Goal: Transaction & Acquisition: Purchase product/service

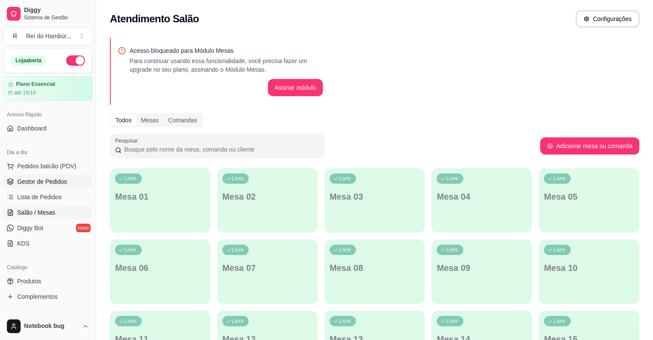
click at [65, 180] on span "Gestor de Pedidos" at bounding box center [42, 181] width 50 height 9
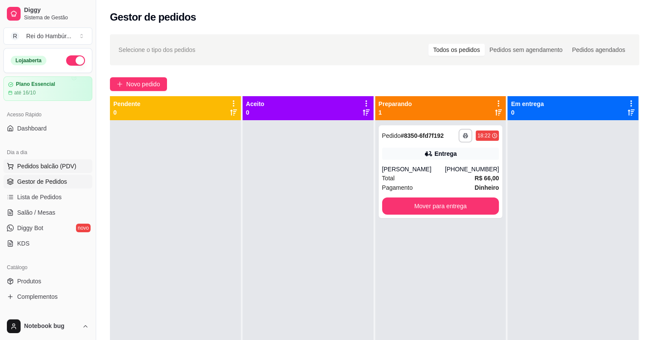
click at [43, 170] on button "Pedidos balcão (PDV)" at bounding box center [47, 166] width 89 height 14
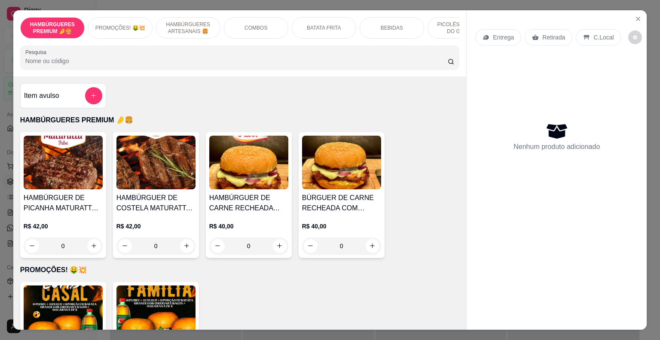
click at [191, 21] on p "HAMBÚRGUERES ARTESANAIS 🍔" at bounding box center [188, 28] width 50 height 14
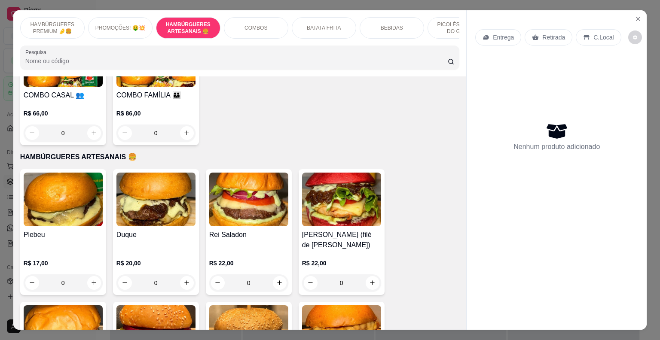
click at [243, 19] on div "COMBOS" at bounding box center [256, 27] width 64 height 21
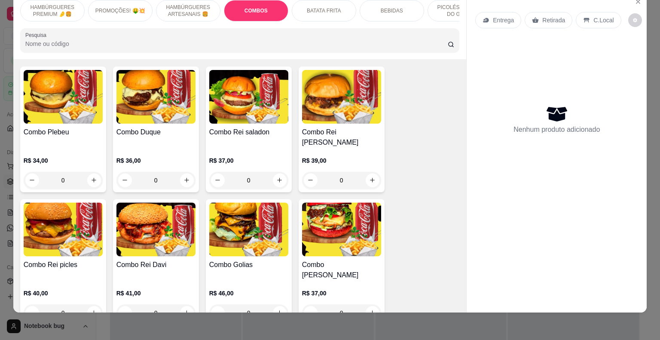
scroll to position [819, 0]
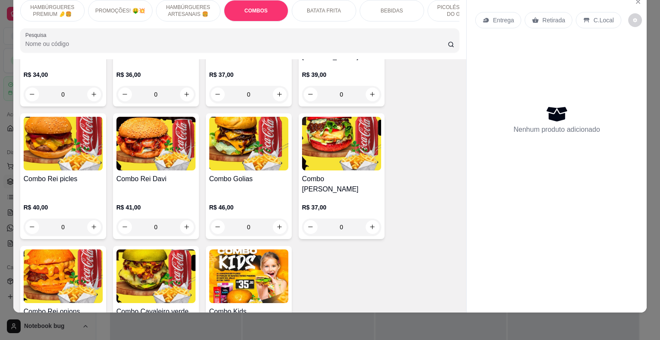
click at [247, 195] on div "R$ 46,00 0" at bounding box center [248, 215] width 79 height 41
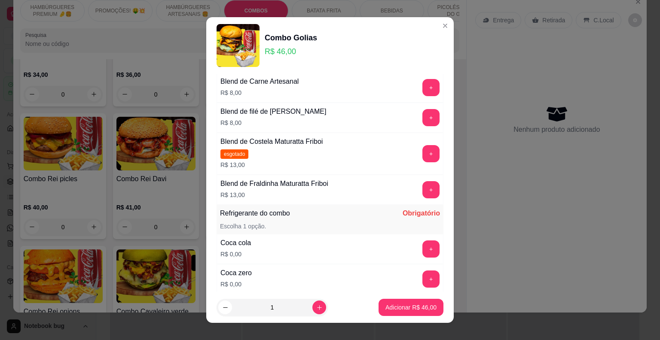
scroll to position [644, 0]
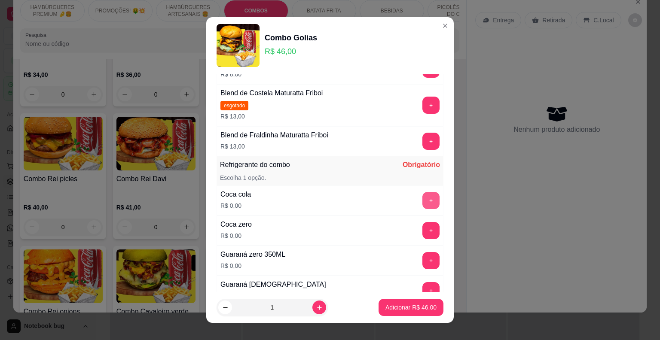
click at [422, 198] on button "+" at bounding box center [430, 200] width 17 height 17
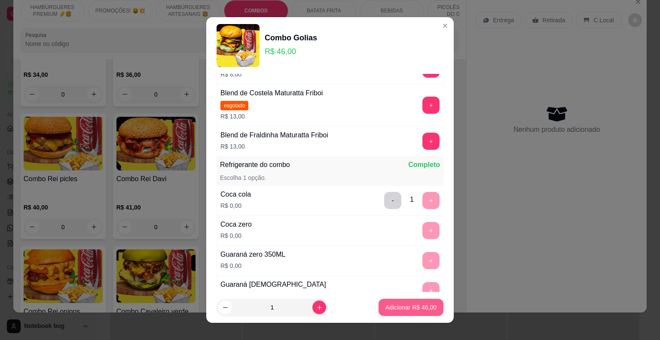
click at [411, 305] on p "Adicionar R$ 46,00" at bounding box center [410, 307] width 51 height 9
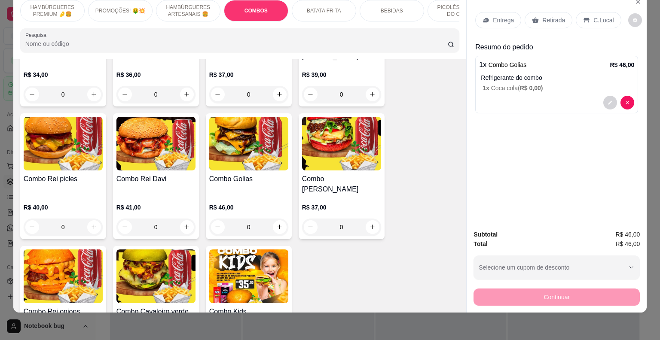
click at [488, 18] on div "Entrega" at bounding box center [498, 20] width 46 height 16
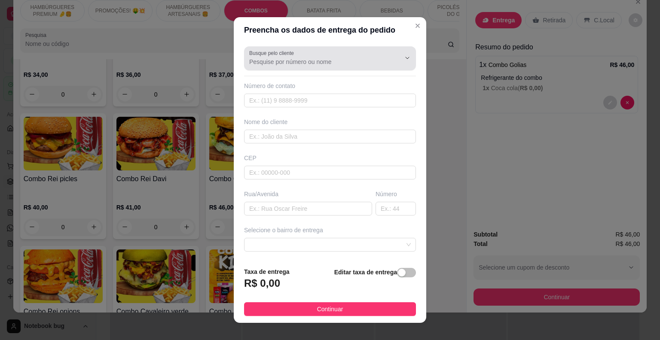
click at [277, 68] on div "Busque pelo cliente" at bounding box center [330, 58] width 172 height 24
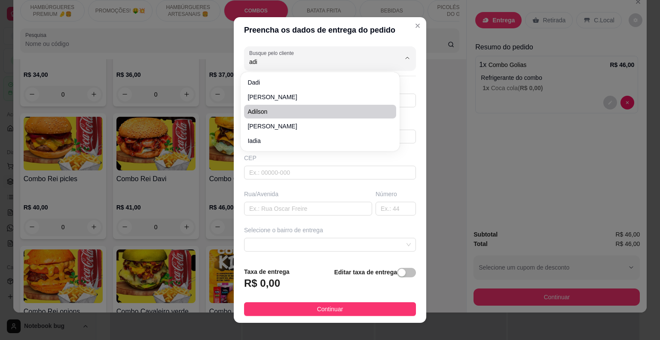
click at [274, 110] on span "Adilson" at bounding box center [315, 111] width 137 height 9
type input "Adilson"
type input "99981329378"
type input "Adilson"
type input "65418000"
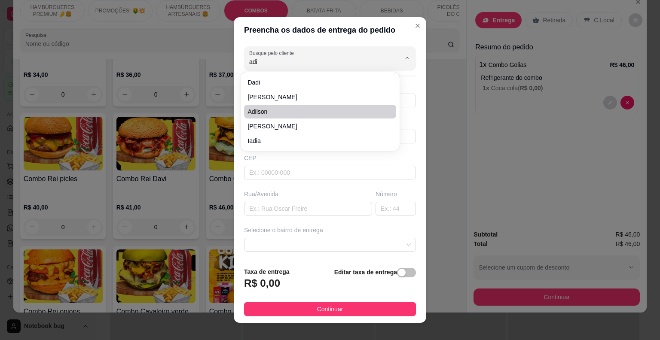
type input "Centro"
type input "2223"
type input "Peritoro"
type input "Perto da Coelho Center Pneus quitinete do segundo"
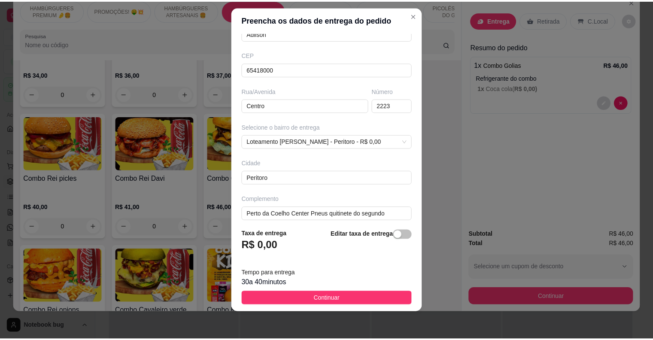
scroll to position [98, 0]
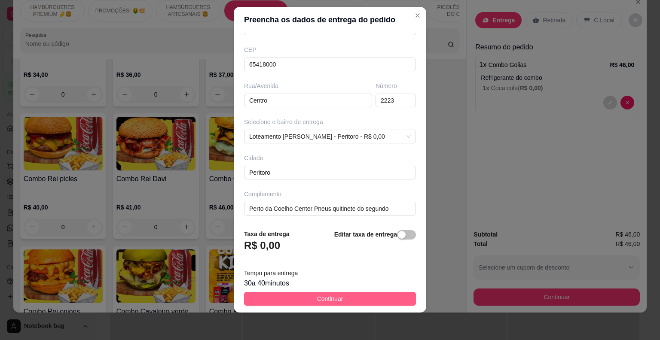
type input "Adilson"
click at [271, 296] on button "Continuar" at bounding box center [330, 299] width 172 height 14
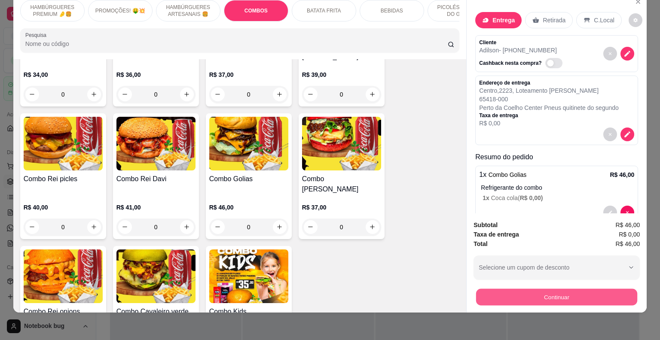
click at [488, 290] on button "Continuar" at bounding box center [556, 297] width 161 height 17
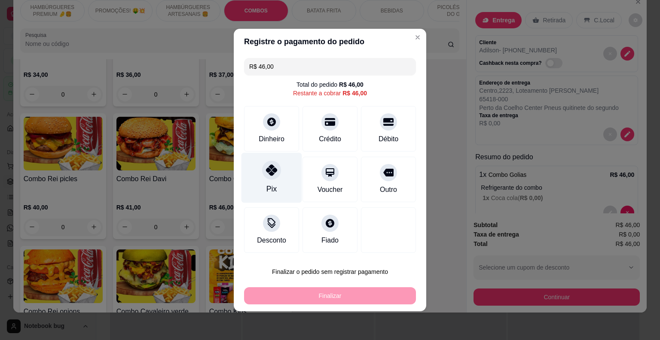
click at [278, 178] on div "Pix" at bounding box center [271, 178] width 61 height 50
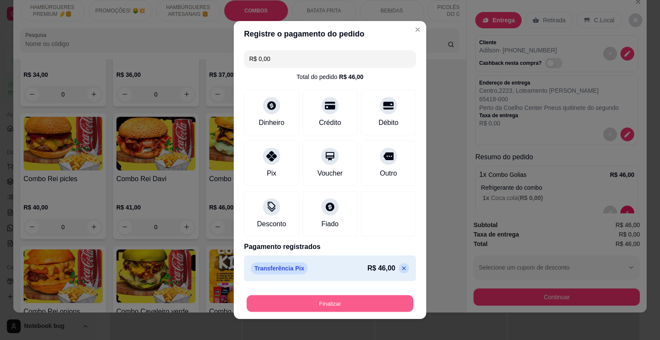
click at [337, 298] on button "Finalizar" at bounding box center [330, 303] width 167 height 17
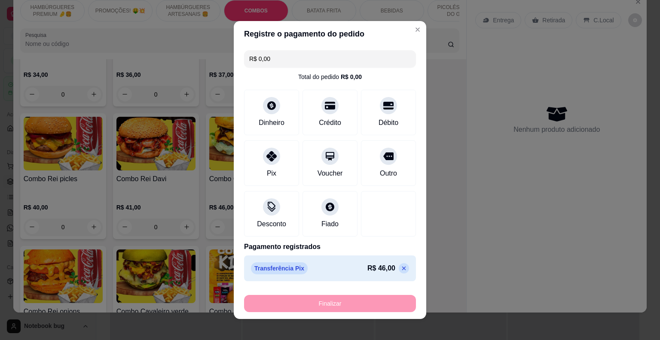
type input "-R$ 46,00"
